Goal: Information Seeking & Learning: Learn about a topic

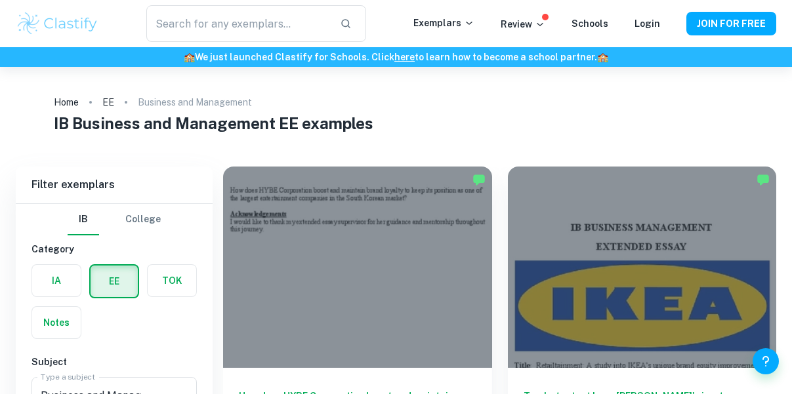
scroll to position [118, 0]
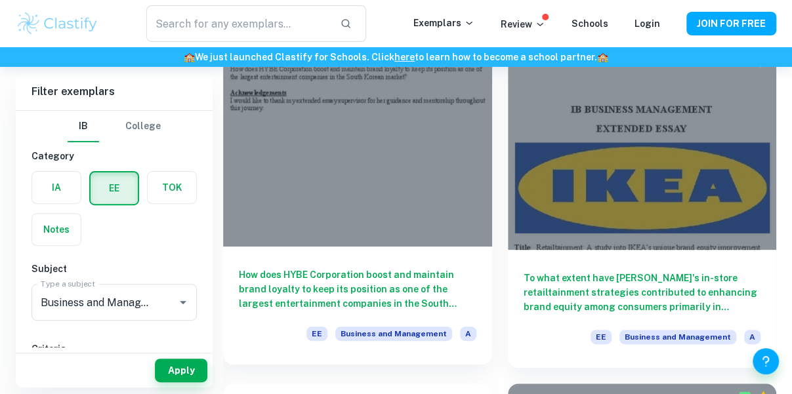
drag, startPoint x: 0, startPoint y: 0, endPoint x: 317, endPoint y: 274, distance: 418.9
click at [317, 274] on h6 "How does HYBE Corporation boost and maintain brand loyalty to keep its position…" at bounding box center [357, 289] width 237 height 43
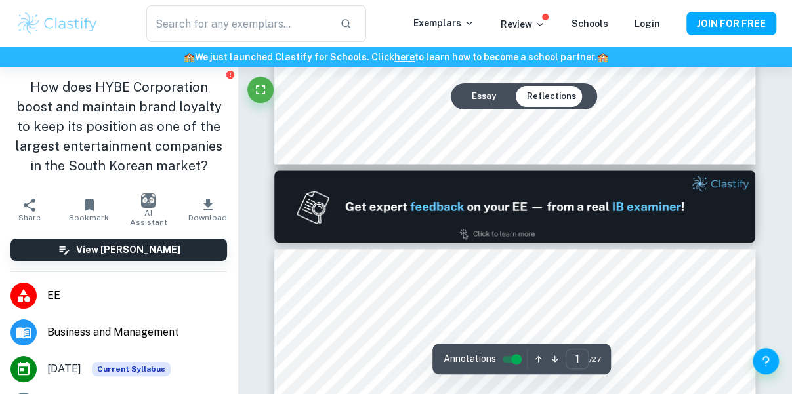
type input "2"
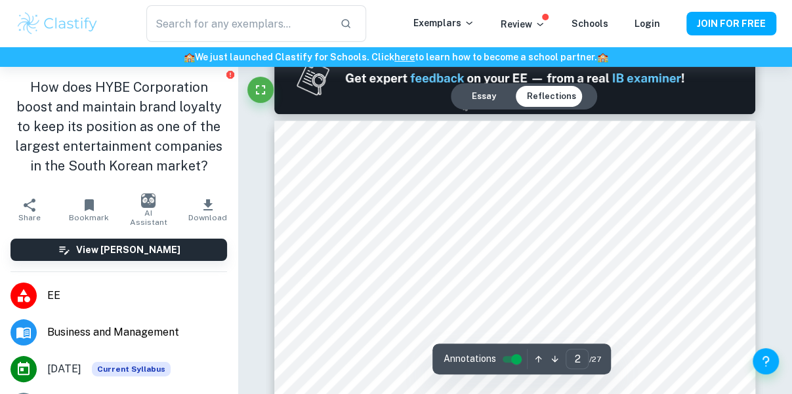
scroll to position [726, 0]
click at [386, 218] on div at bounding box center [519, 233] width 355 height 30
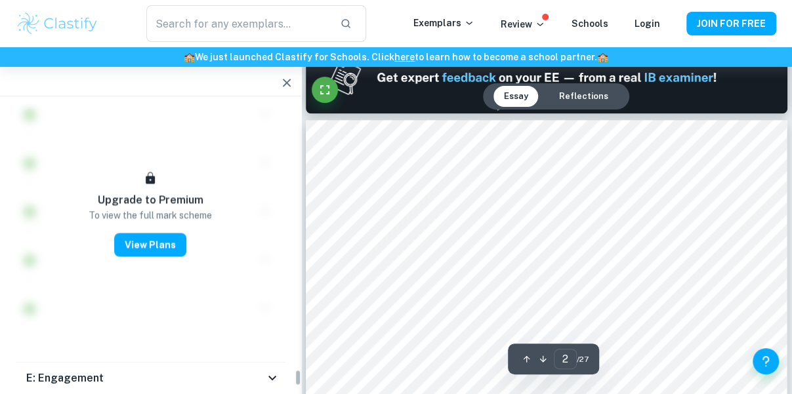
scroll to position [5751, 0]
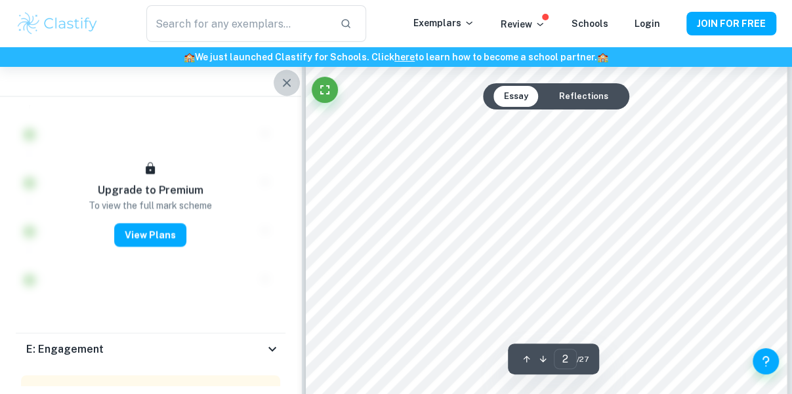
click at [285, 78] on icon "button" at bounding box center [287, 83] width 16 height 16
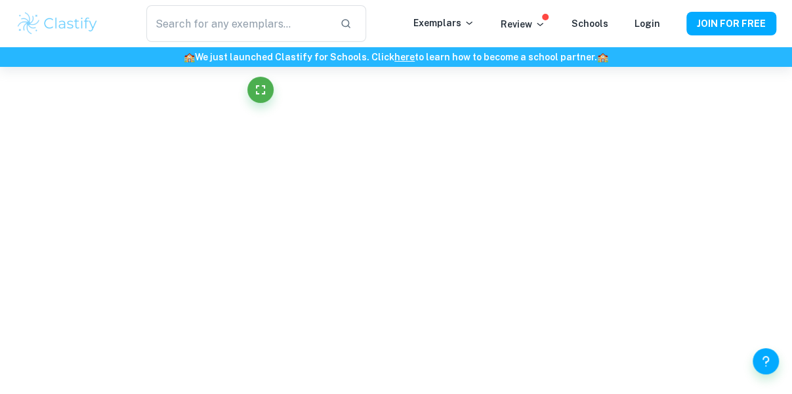
scroll to position [1051, 0]
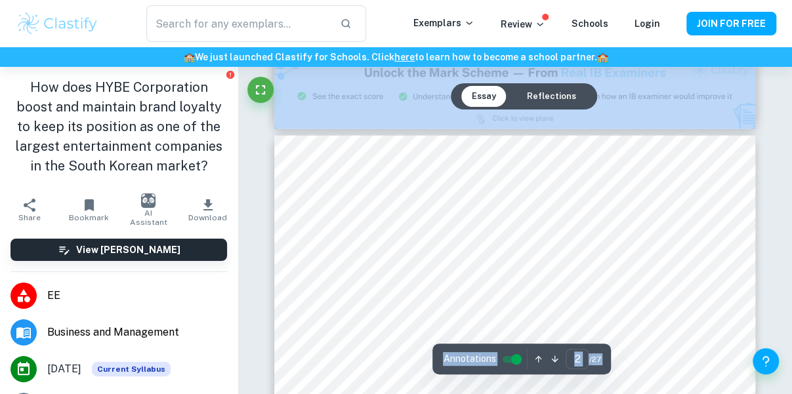
type input "3"
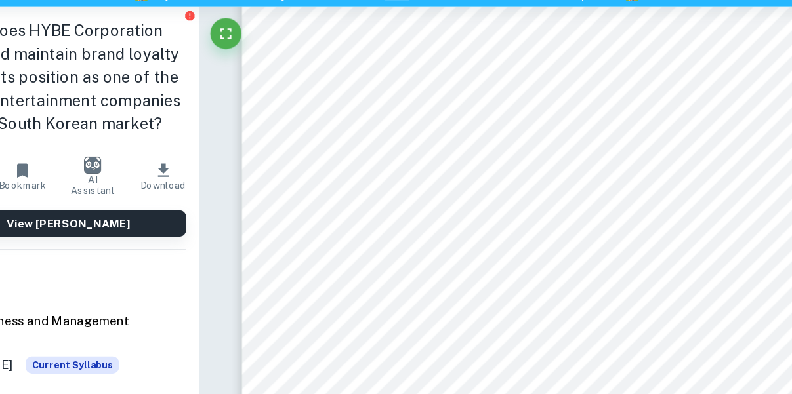
scroll to position [1546, 0]
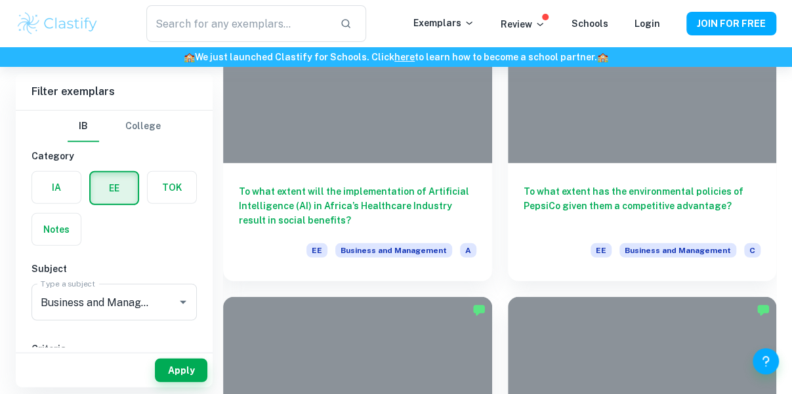
scroll to position [118, 0]
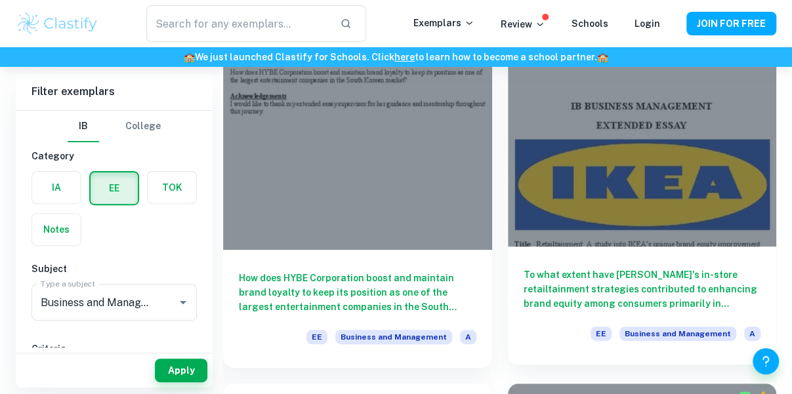
click at [595, 292] on h6 "To what extent have IKEA's in-store retailtainment strategies contributed to en…" at bounding box center [641, 289] width 237 height 43
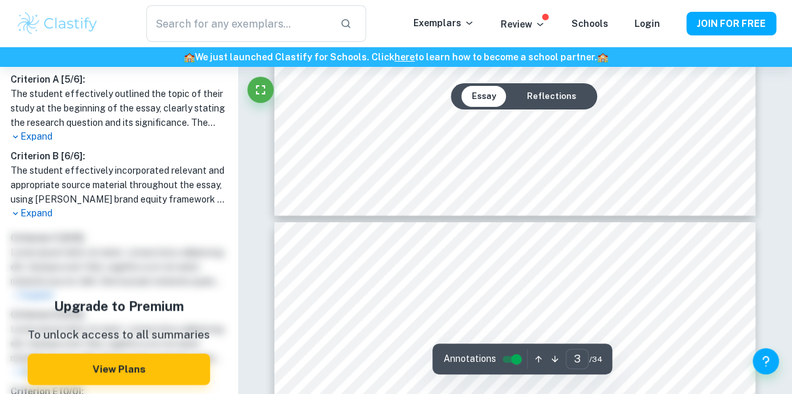
scroll to position [2083, 0]
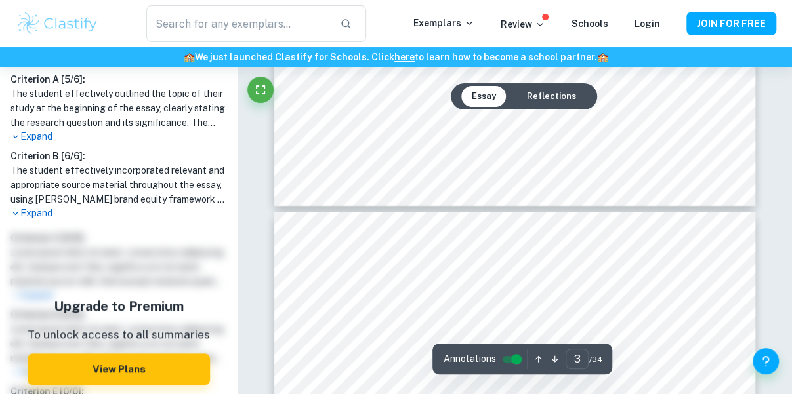
type input "4"
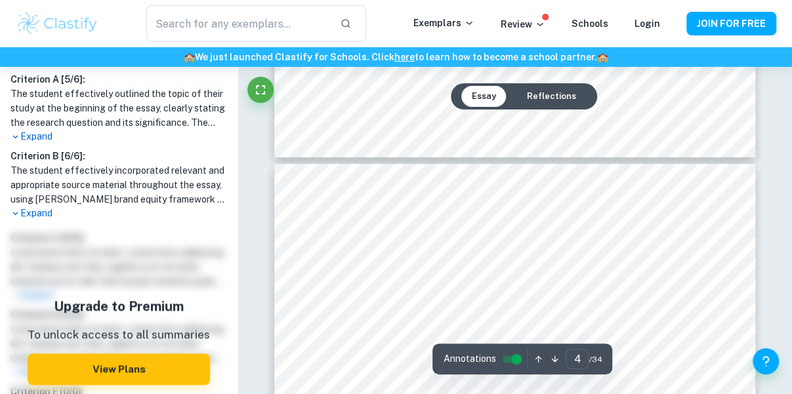
scroll to position [2162, 0]
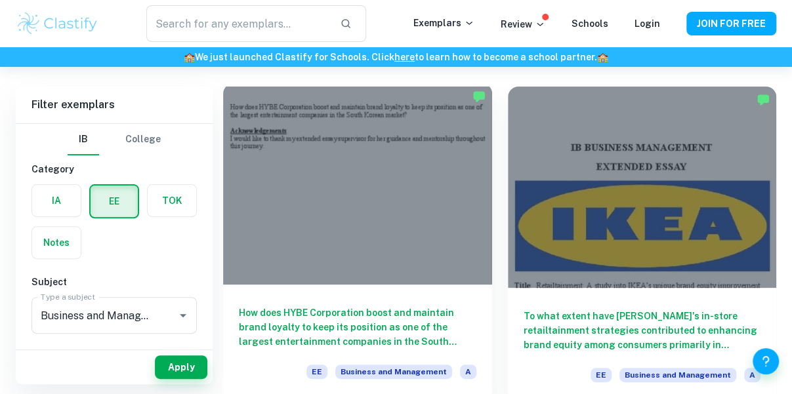
scroll to position [77, 0]
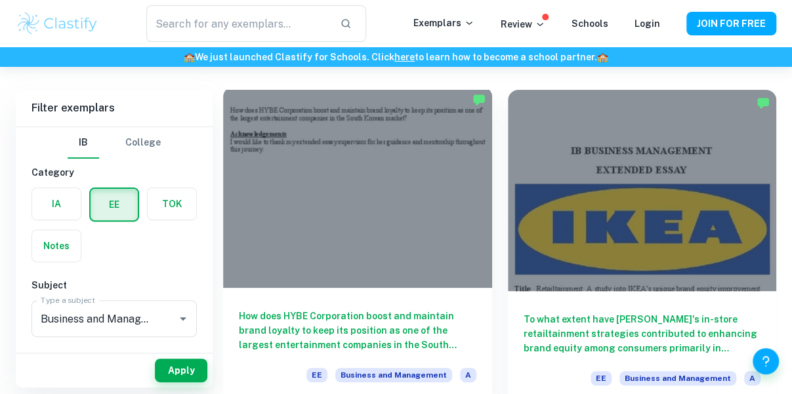
click at [304, 246] on div at bounding box center [357, 187] width 269 height 201
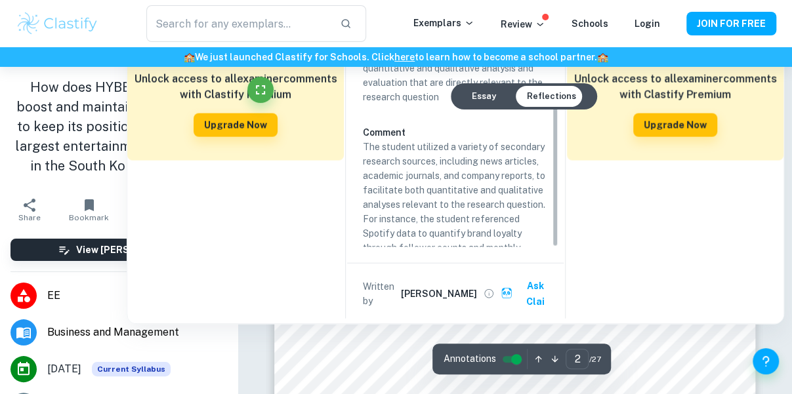
scroll to position [113, 0]
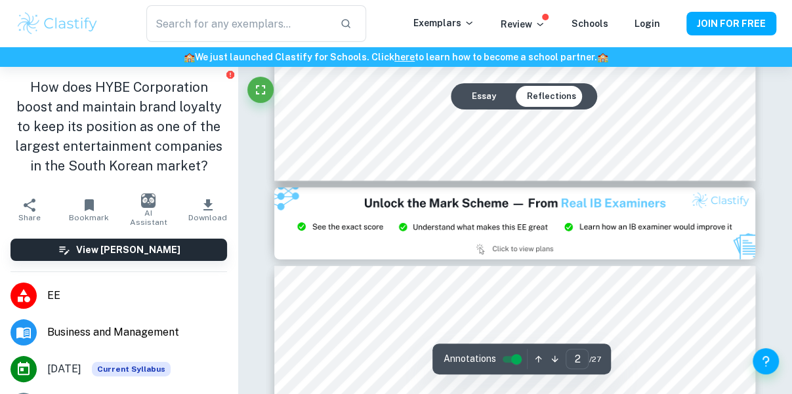
type input "3"
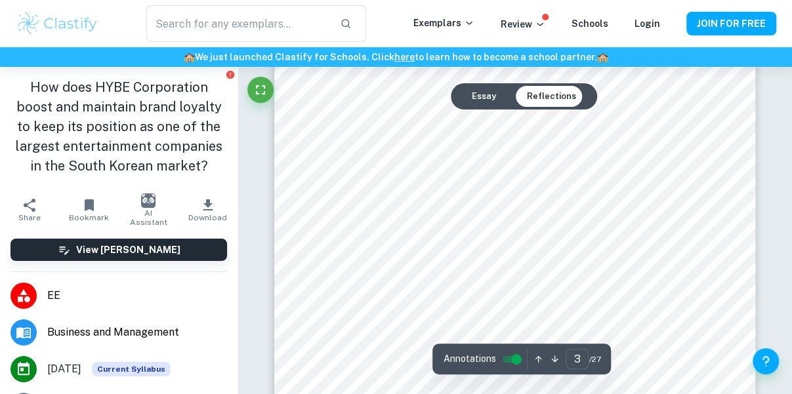
scroll to position [1769, 0]
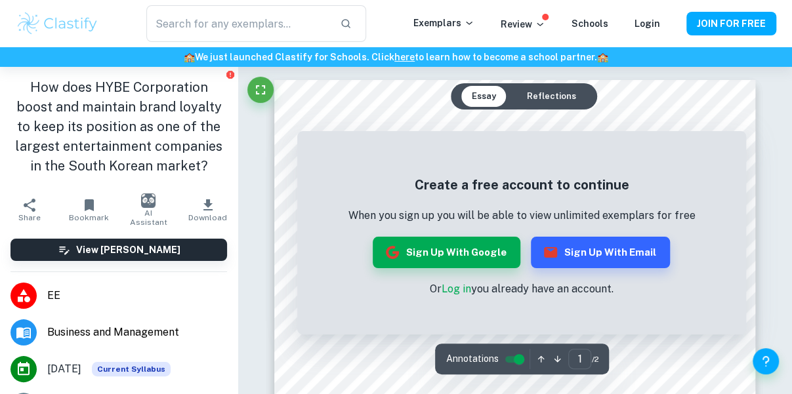
scroll to position [26, 0]
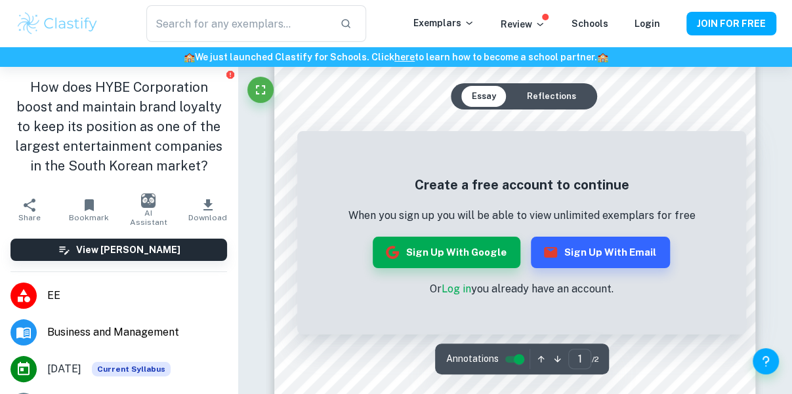
click at [465, 301] on div "Create a free account to continue When you sign up you will be able to view unl…" at bounding box center [521, 236] width 449 height 197
click at [454, 293] on link "Log in" at bounding box center [456, 289] width 30 height 12
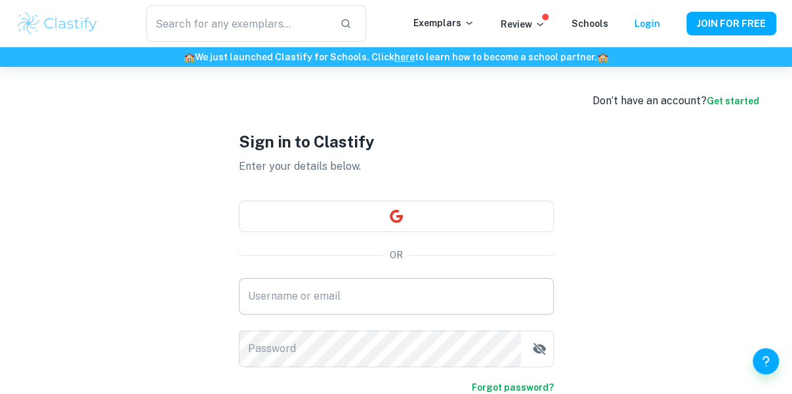
scroll to position [4, 0]
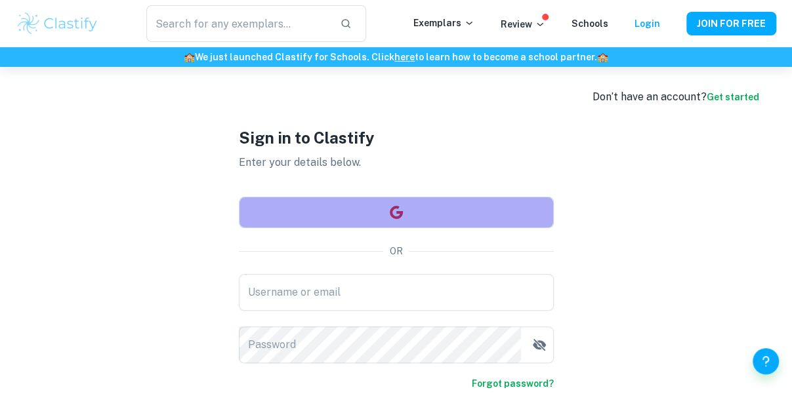
click at [452, 214] on button "button" at bounding box center [396, 212] width 315 height 31
